Goal: Transaction & Acquisition: Purchase product/service

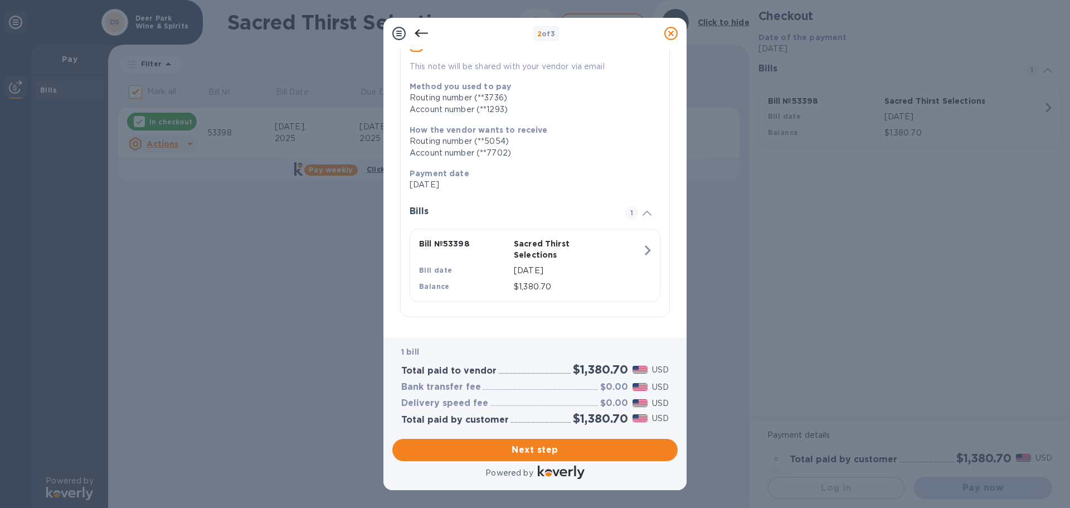
scroll to position [114, 0]
click at [604, 460] on button "Next step" at bounding box center [534, 450] width 285 height 22
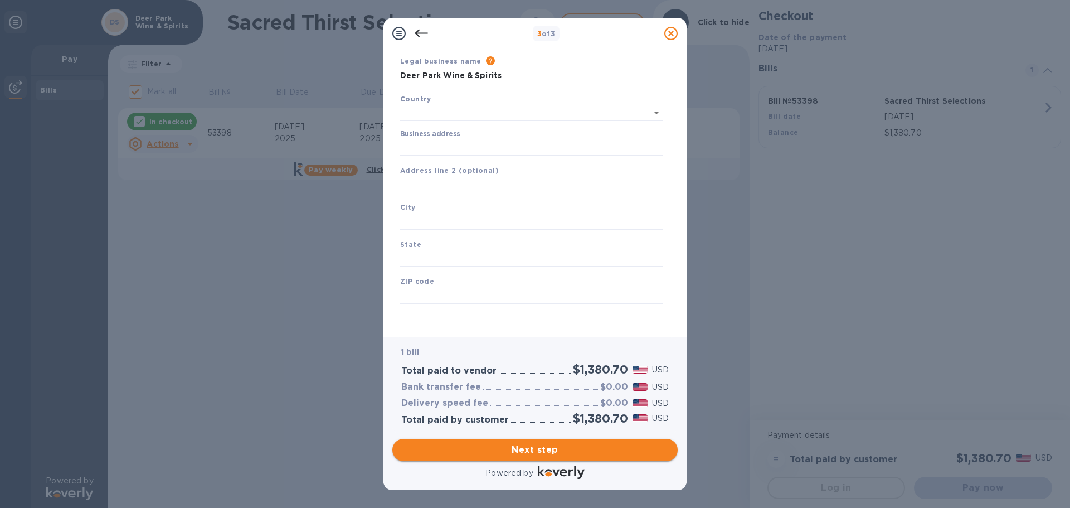
type input "[GEOGRAPHIC_DATA]"
click at [474, 143] on input "Business address" at bounding box center [531, 145] width 263 height 17
type input "[STREET_ADDRESS]"
click at [489, 182] on input "text" at bounding box center [531, 182] width 263 height 17
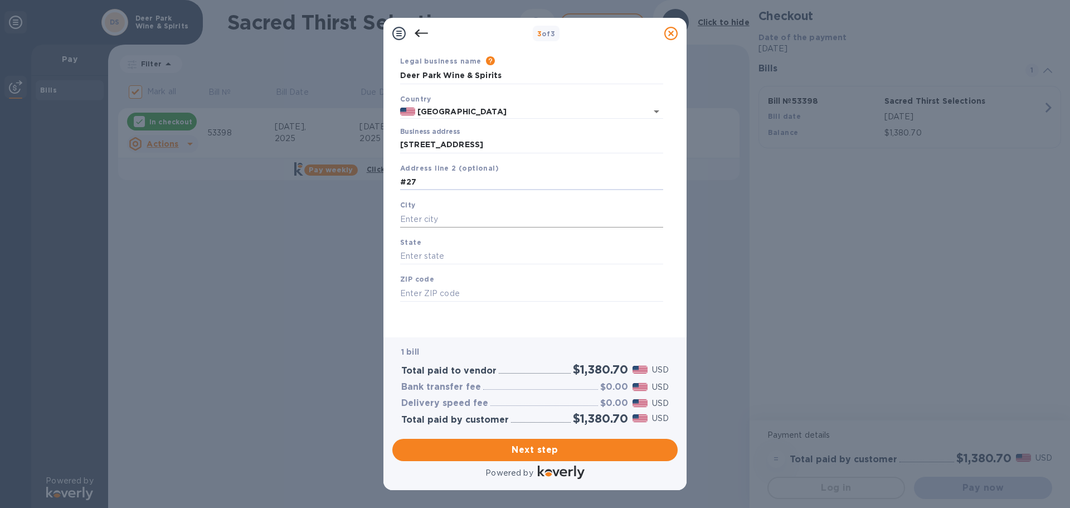
type input "#27"
click at [479, 224] on input "text" at bounding box center [531, 219] width 263 height 17
type input "Aptos"
type input "CA"
type input "95003"
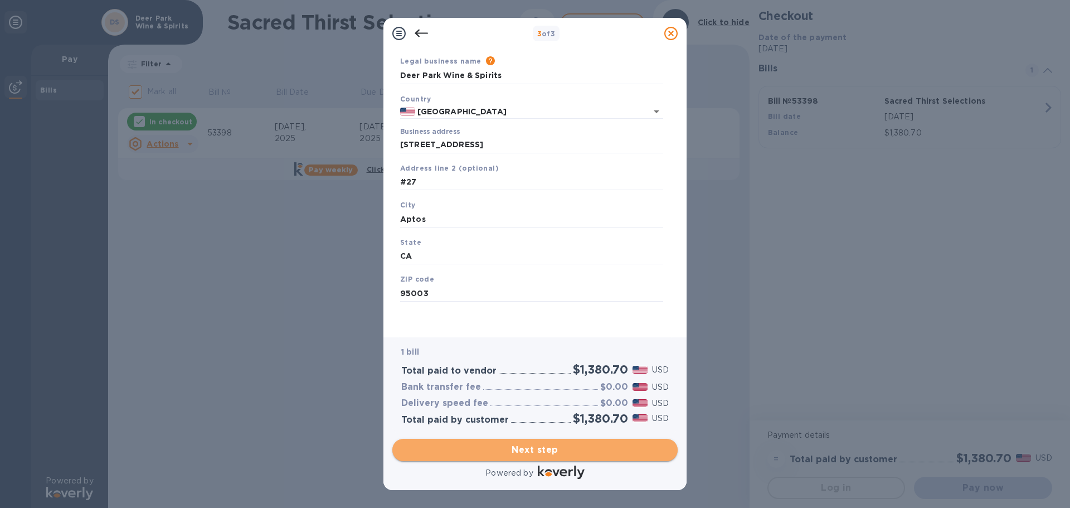
click at [605, 452] on span "Next step" at bounding box center [535, 449] width 268 height 13
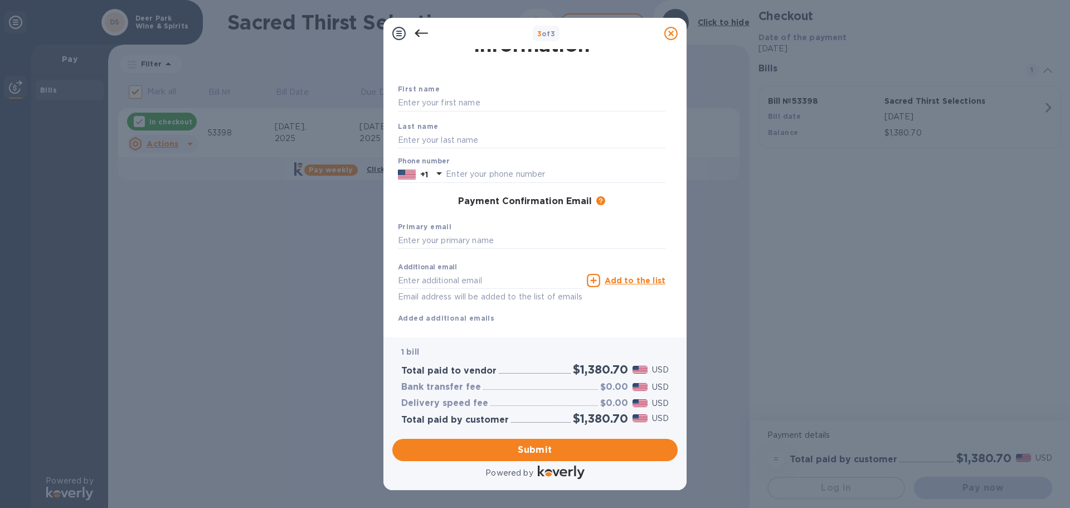
scroll to position [0, 0]
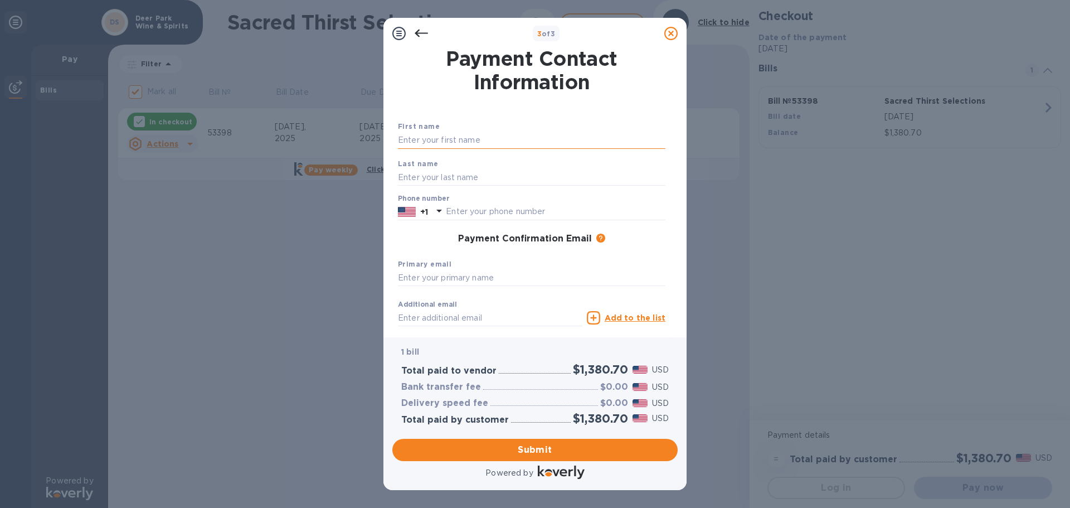
click at [503, 137] on input "text" at bounding box center [532, 140] width 268 height 17
type input "Cheyne"
type input "[PERSON_NAME]"
type input "8316881228"
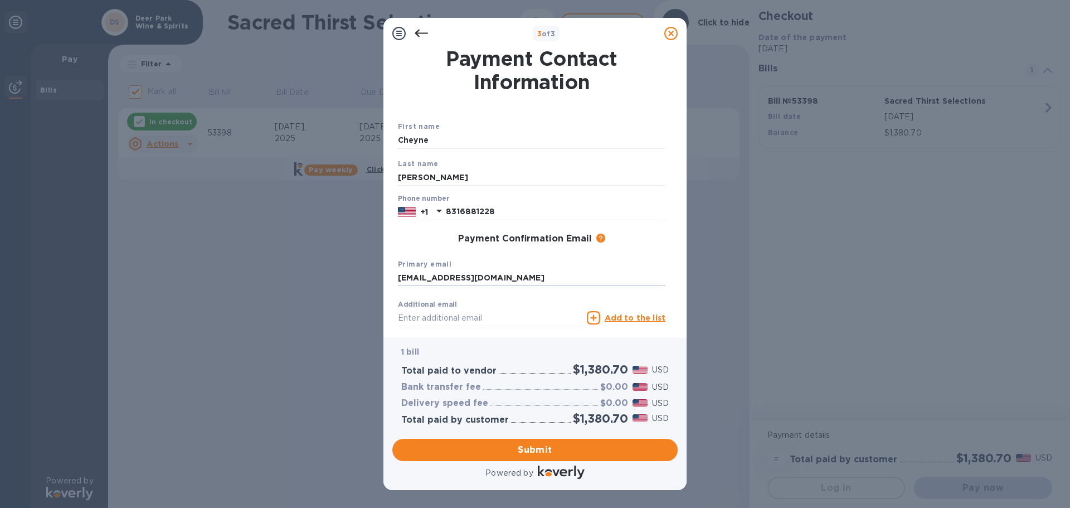
type input "[EMAIL_ADDRESS][DOMAIN_NAME]"
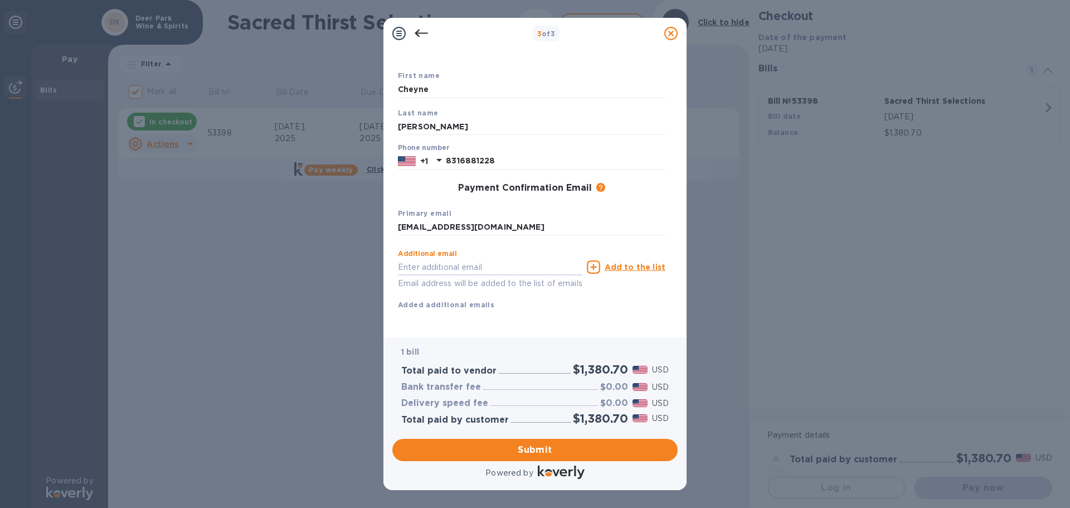
scroll to position [64, 0]
click at [546, 446] on span "Submit" at bounding box center [535, 449] width 268 height 13
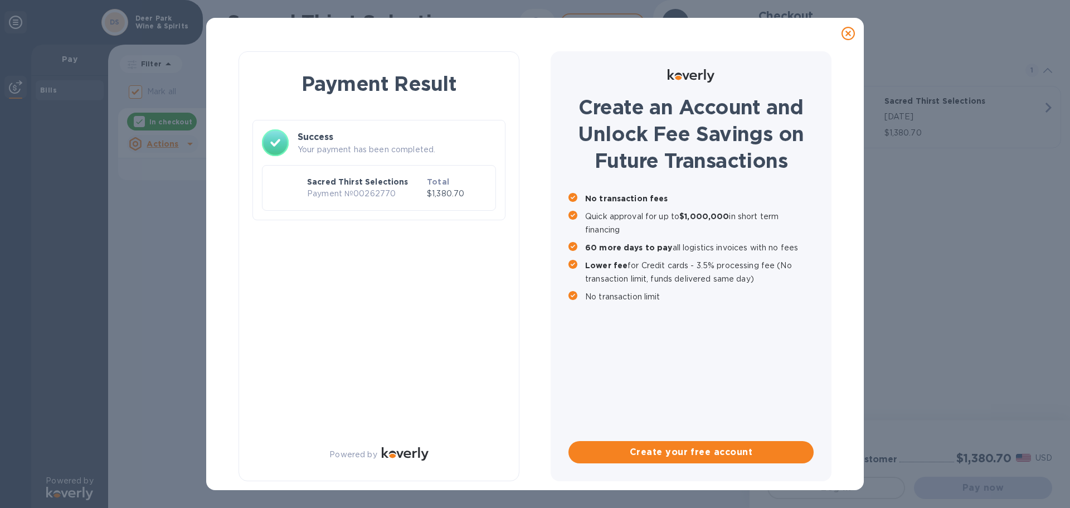
checkbox input "false"
